Goal: Transaction & Acquisition: Purchase product/service

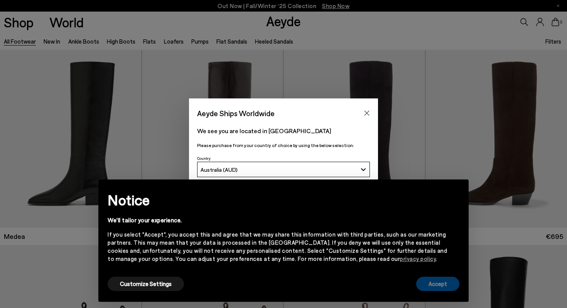
click at [433, 286] on button "Accept" at bounding box center [437, 284] width 43 height 14
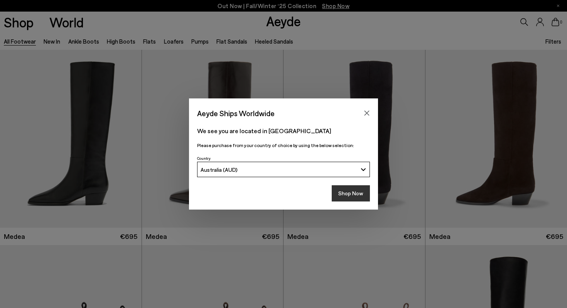
click at [354, 191] on button "Shop Now" at bounding box center [351, 193] width 38 height 16
click at [352, 196] on button "Shop Now" at bounding box center [351, 193] width 38 height 16
click at [351, 193] on button "Shop Now" at bounding box center [351, 193] width 38 height 16
click at [366, 112] on icon "Close" at bounding box center [367, 113] width 5 height 5
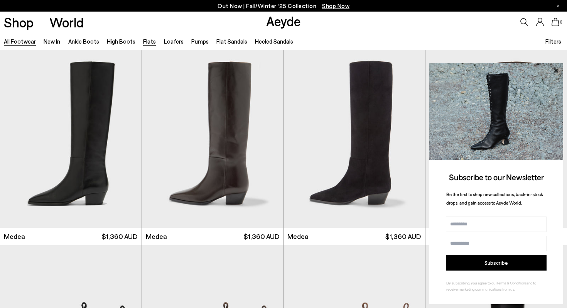
click at [145, 41] on link "Flats" at bounding box center [149, 41] width 13 height 7
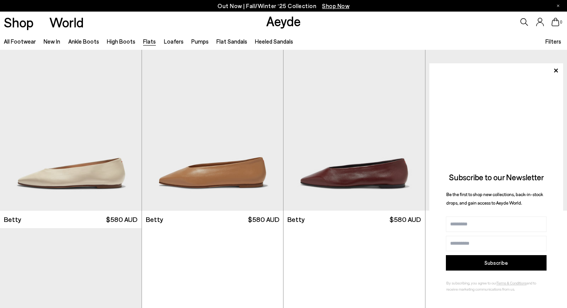
scroll to position [614, 0]
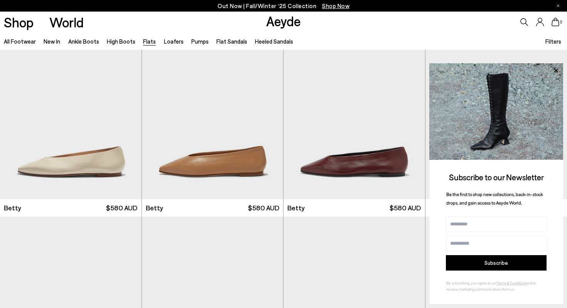
click at [555, 44] on span "Filters" at bounding box center [553, 41] width 16 height 7
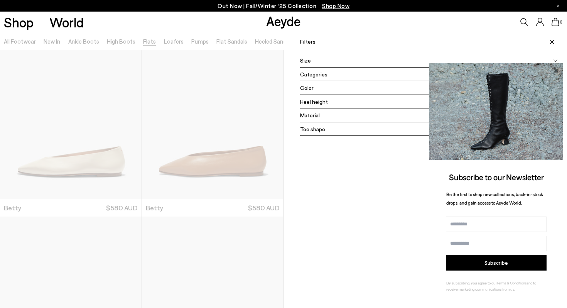
click at [557, 68] on icon at bounding box center [556, 71] width 10 height 10
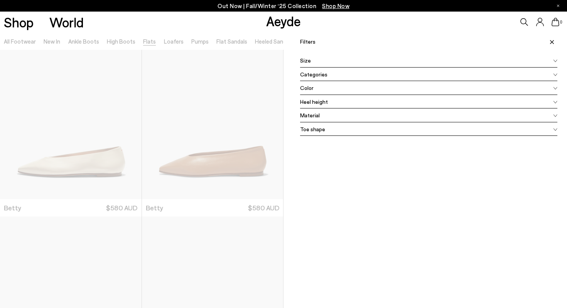
click at [436, 61] on div "Size" at bounding box center [428, 61] width 257 height 14
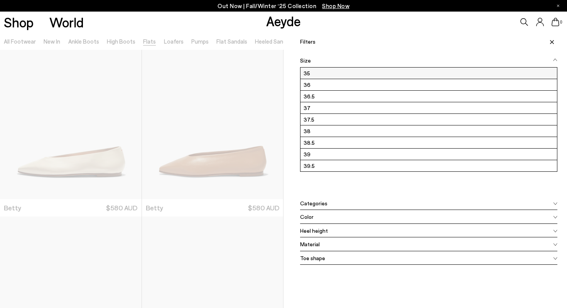
click at [380, 76] on label "35" at bounding box center [428, 73] width 257 height 11
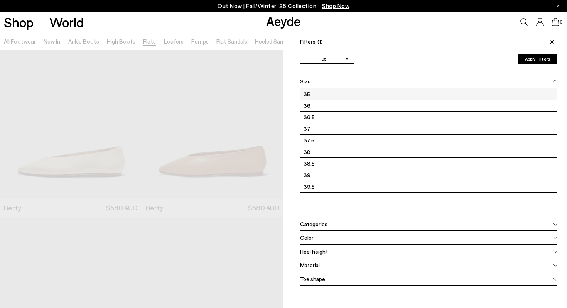
scroll to position [0, 0]
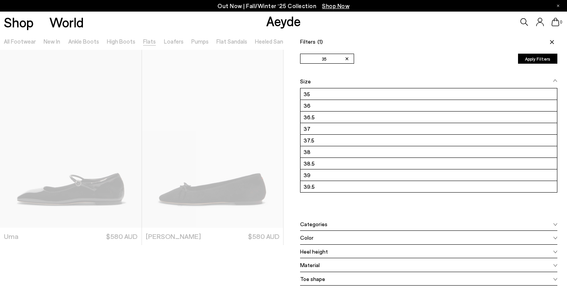
click at [551, 40] on icon at bounding box center [552, 42] width 4 height 4
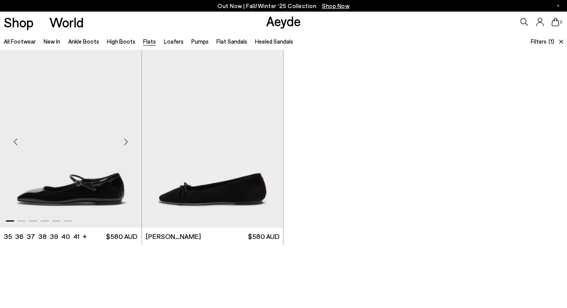
click at [103, 170] on img "1 / 6" at bounding box center [71, 139] width 142 height 178
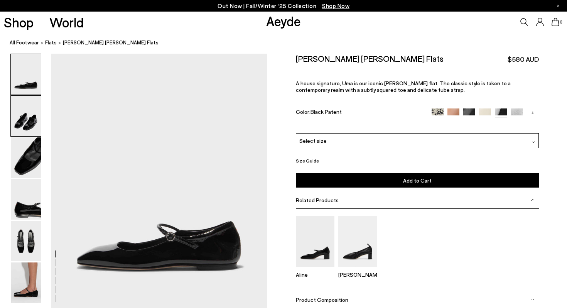
click at [26, 116] on img at bounding box center [26, 116] width 30 height 41
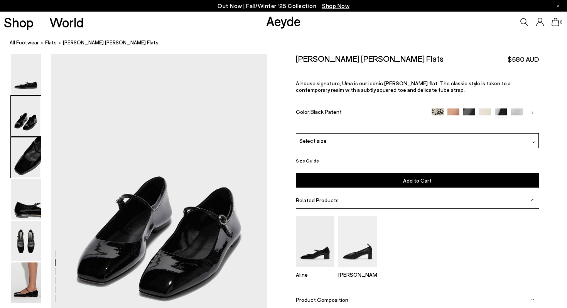
click at [28, 143] on img at bounding box center [26, 157] width 30 height 41
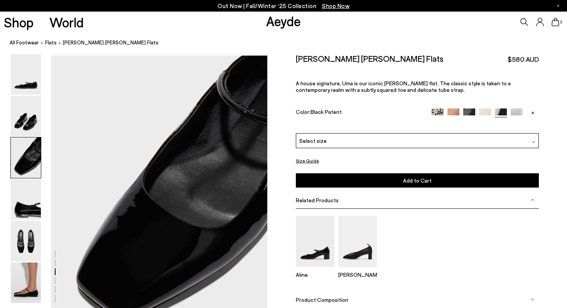
scroll to position [546, 0]
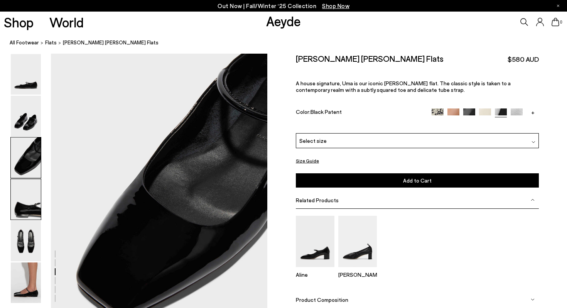
click at [27, 201] on img at bounding box center [26, 199] width 30 height 41
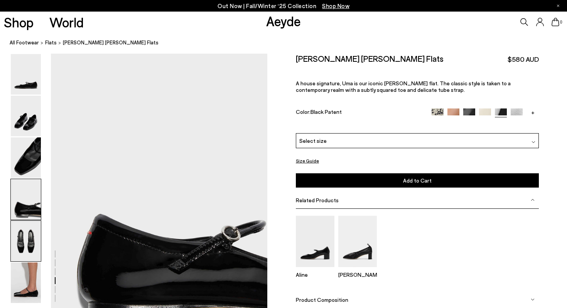
click at [30, 239] on img at bounding box center [26, 241] width 30 height 41
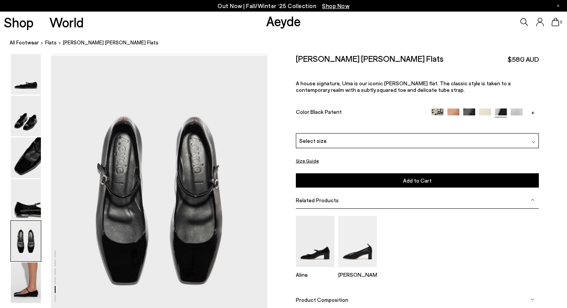
scroll to position [1126, 0]
